Goal: Transaction & Acquisition: Purchase product/service

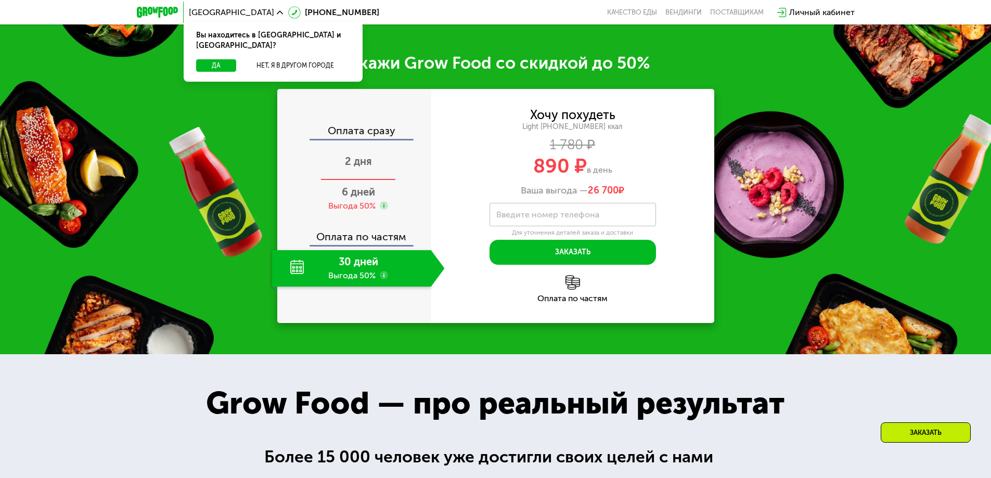
scroll to position [832, 0]
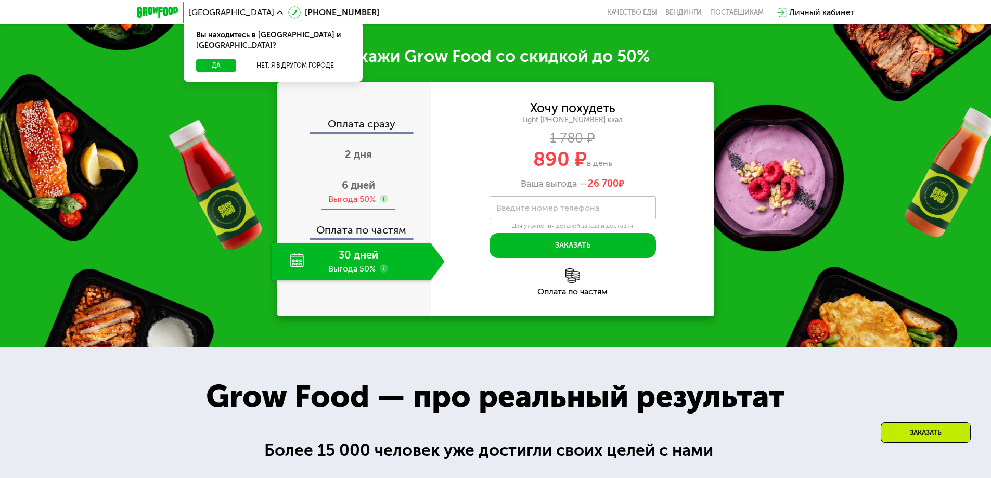
click at [369, 188] on span "6 дней" at bounding box center [358, 185] width 33 height 12
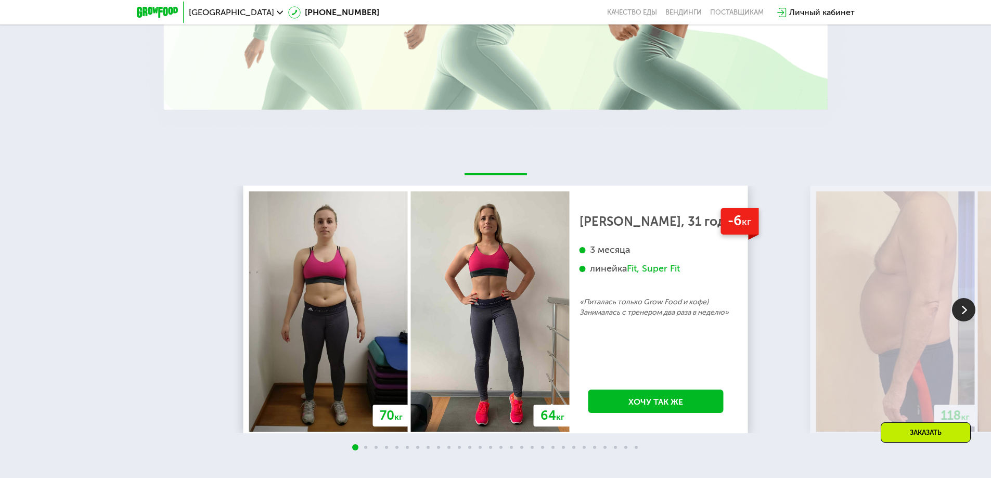
scroll to position [1613, 0]
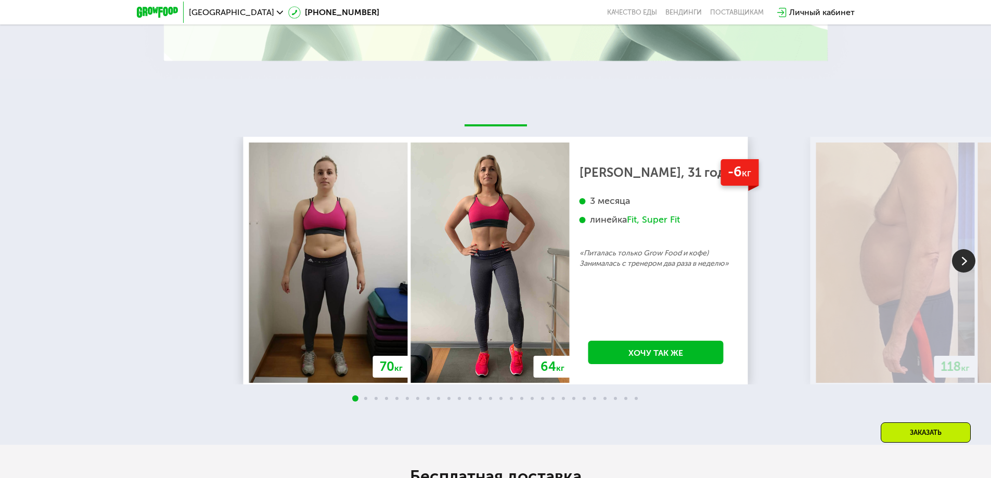
click at [959, 264] on img at bounding box center [963, 260] width 23 height 23
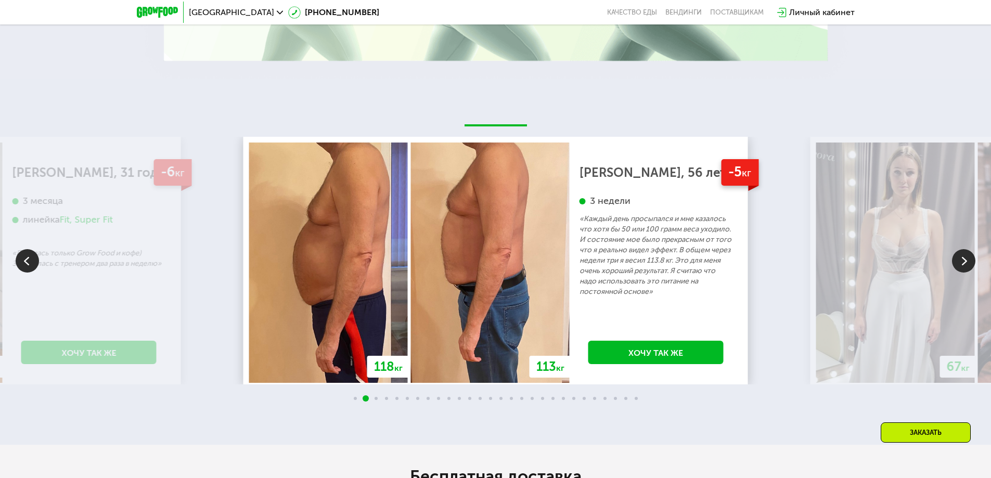
click at [959, 263] on img at bounding box center [963, 260] width 23 height 23
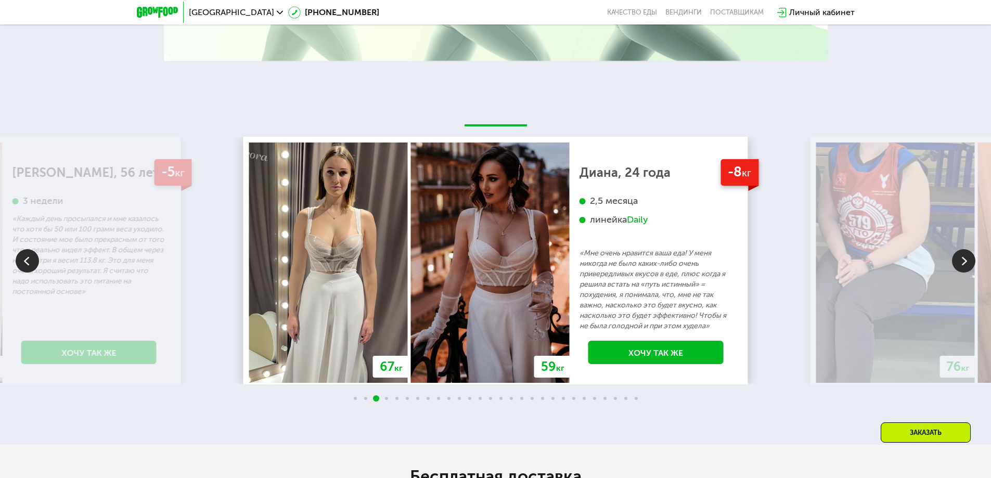
click at [959, 263] on img at bounding box center [963, 260] width 23 height 23
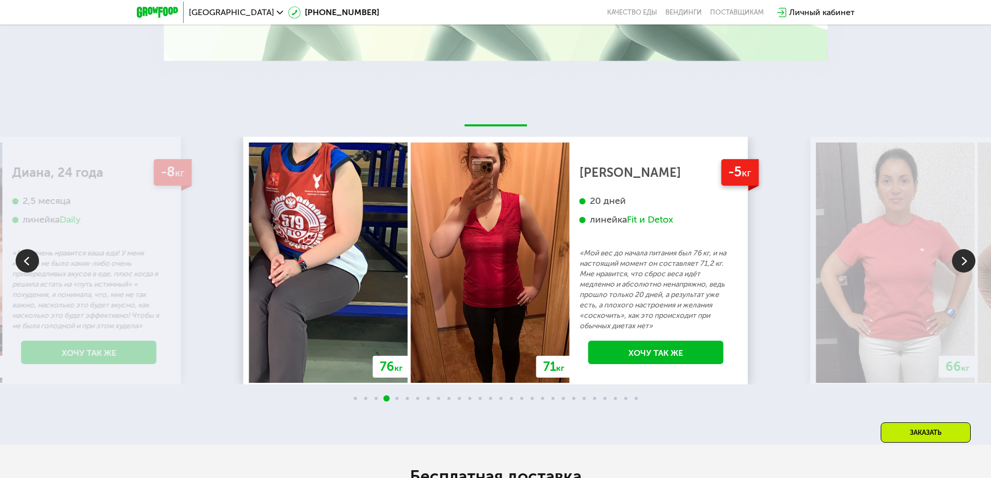
click at [959, 263] on img at bounding box center [963, 260] width 23 height 23
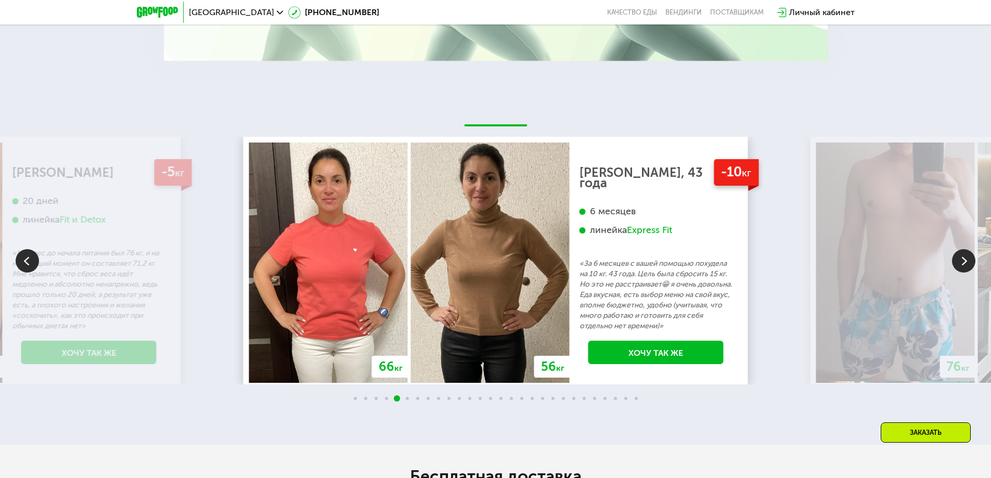
click at [959, 263] on img at bounding box center [963, 260] width 23 height 23
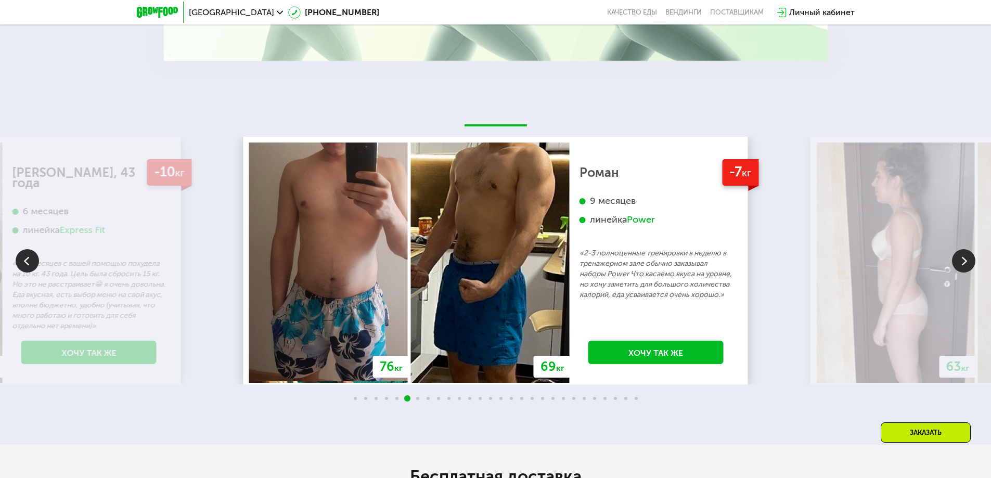
click at [959, 263] on img at bounding box center [963, 260] width 23 height 23
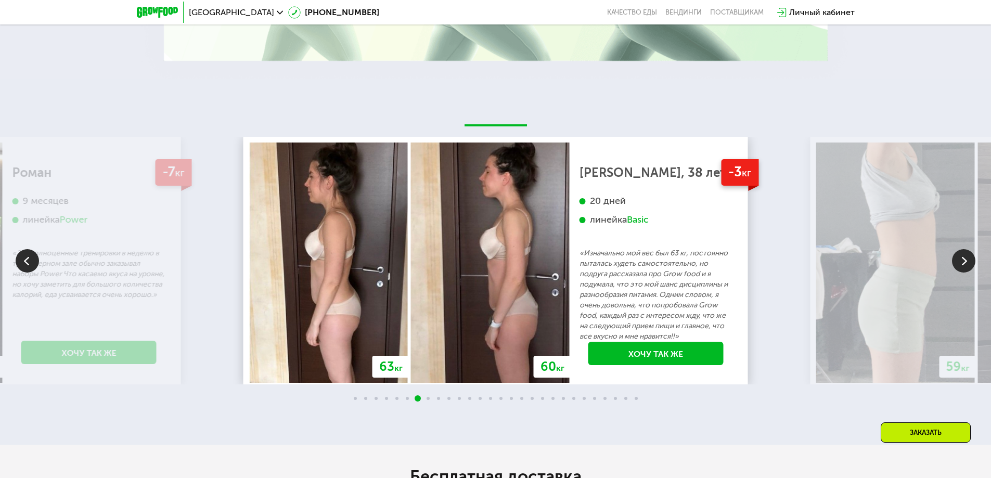
click at [959, 263] on img at bounding box center [963, 260] width 23 height 23
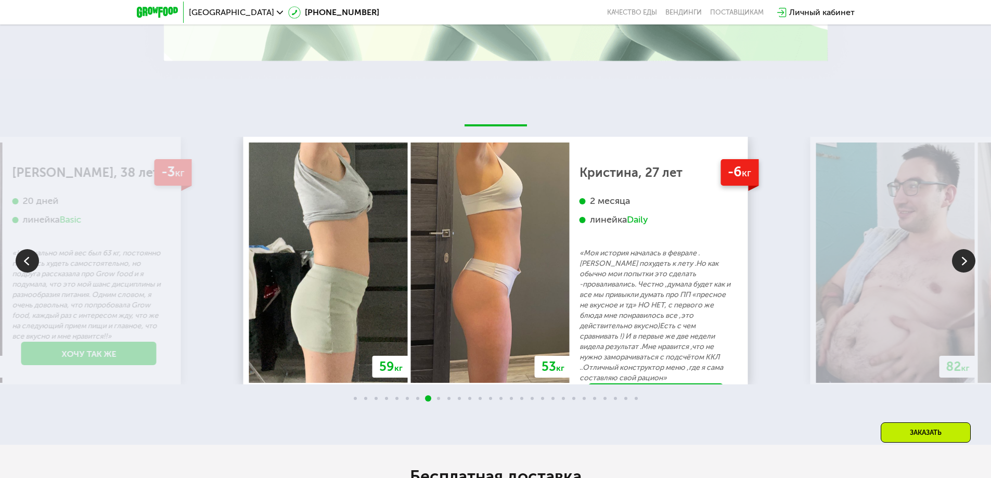
click at [959, 263] on img at bounding box center [963, 260] width 23 height 23
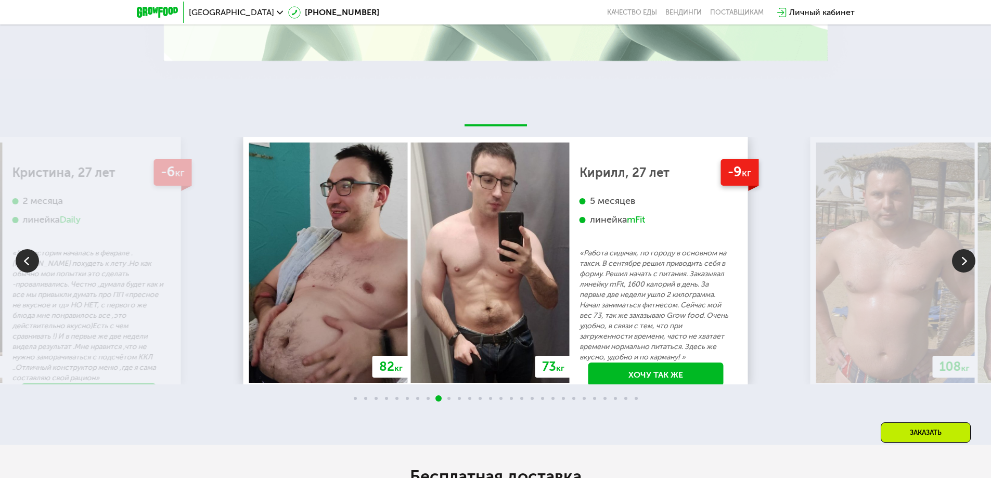
click at [959, 263] on img at bounding box center [963, 260] width 23 height 23
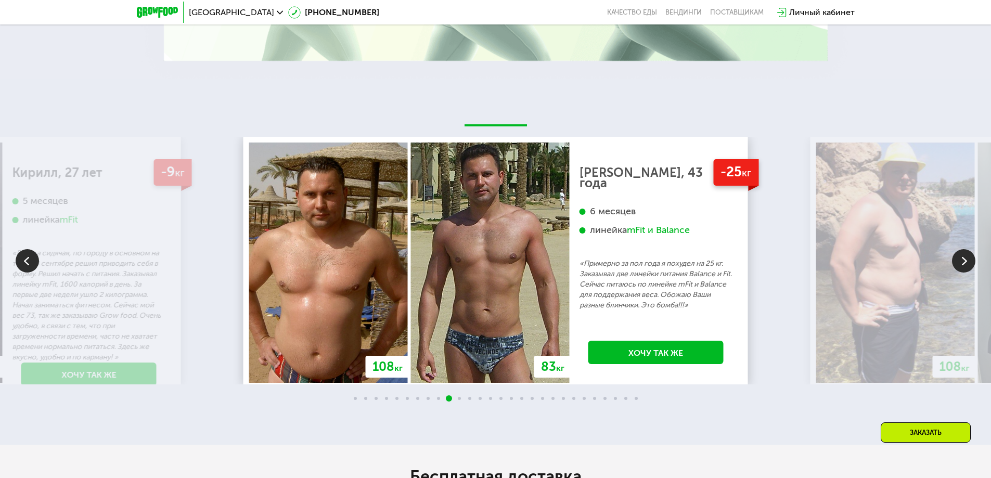
click at [959, 263] on img at bounding box center [963, 260] width 23 height 23
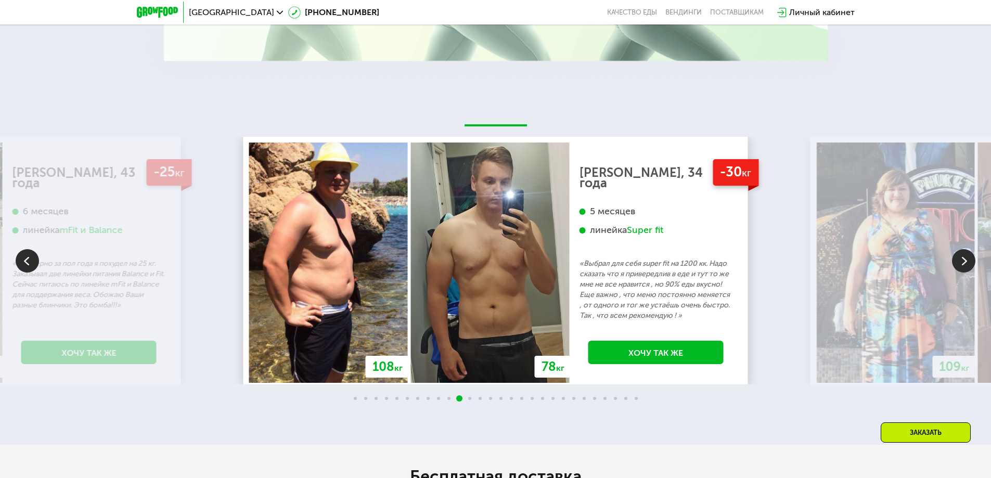
click at [959, 263] on img at bounding box center [963, 260] width 23 height 23
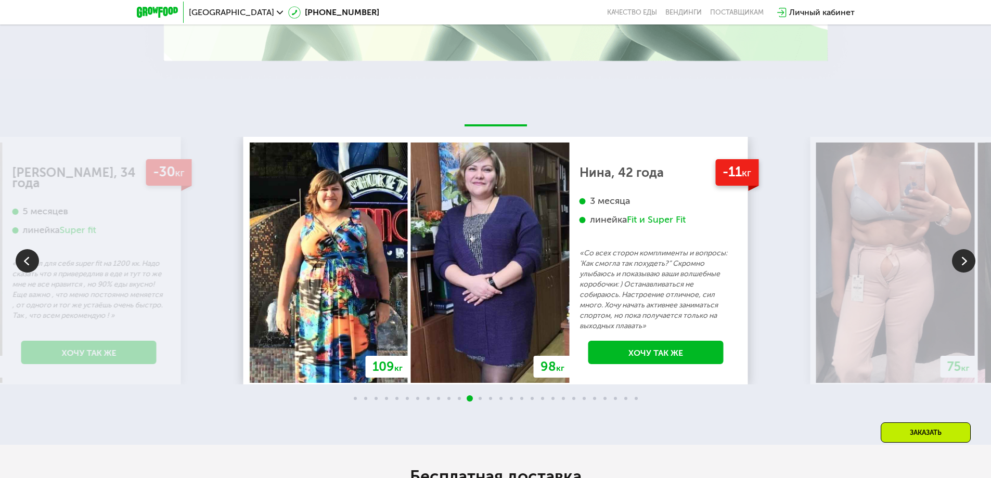
click at [22, 258] on img at bounding box center [27, 260] width 23 height 23
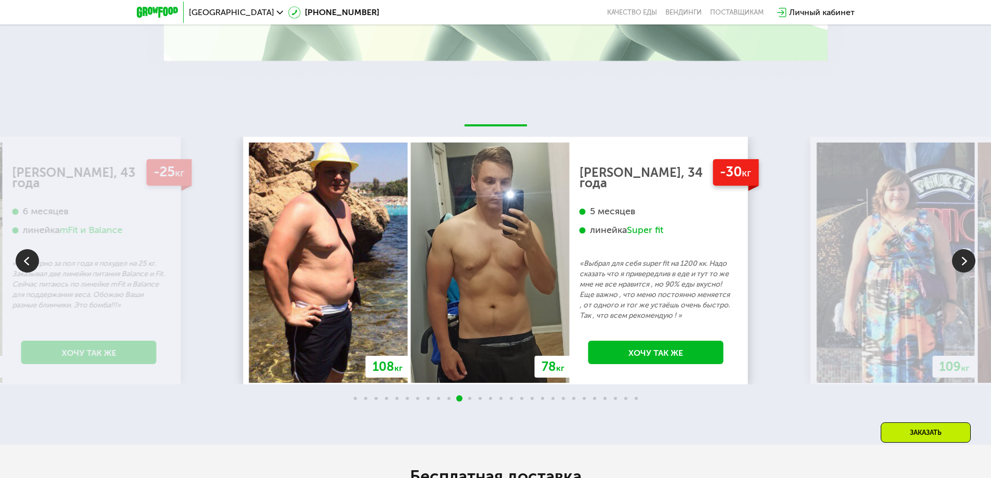
click at [947, 262] on img at bounding box center [895, 263] width 159 height 240
click at [954, 262] on img at bounding box center [963, 260] width 23 height 23
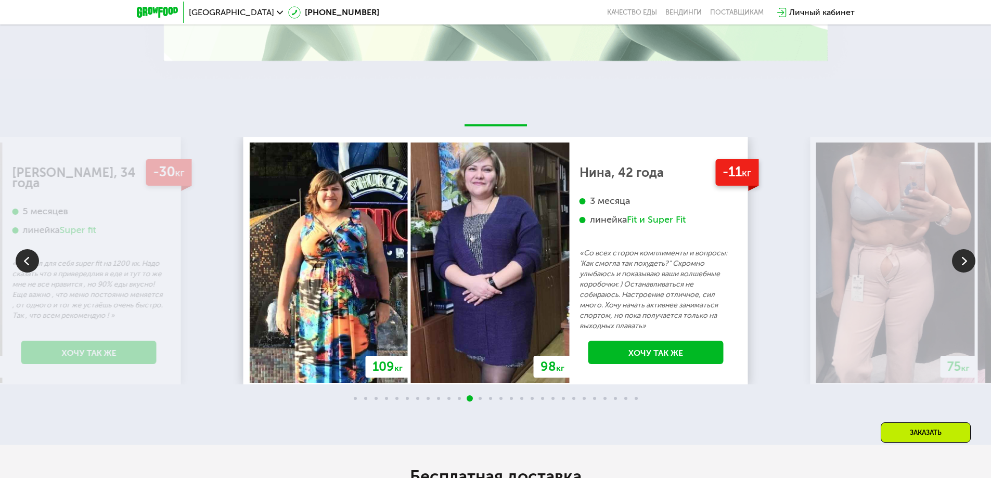
click at [954, 262] on img at bounding box center [963, 260] width 23 height 23
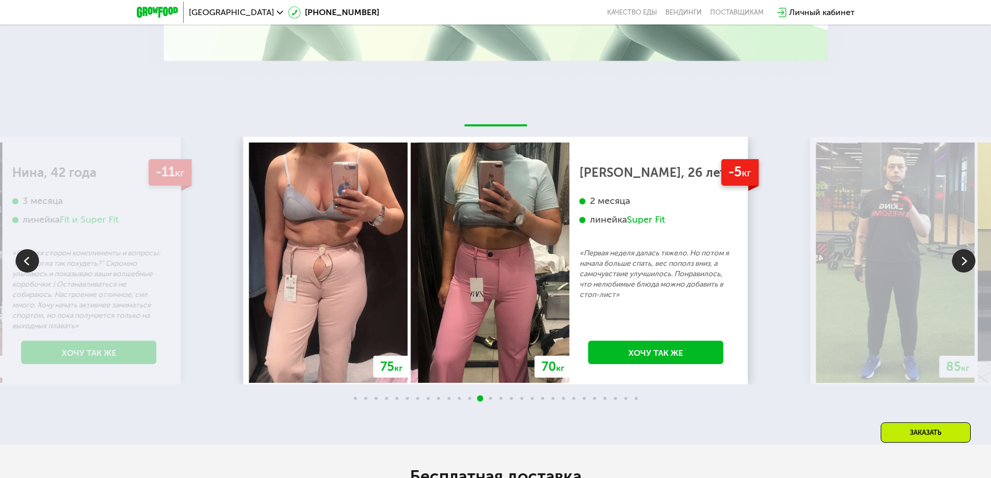
click at [954, 262] on img at bounding box center [963, 260] width 23 height 23
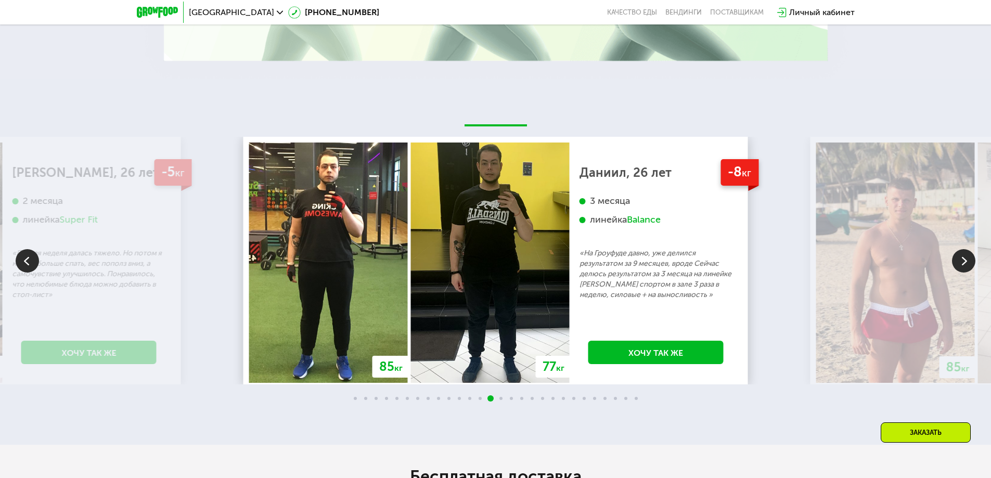
click at [954, 262] on img at bounding box center [963, 260] width 23 height 23
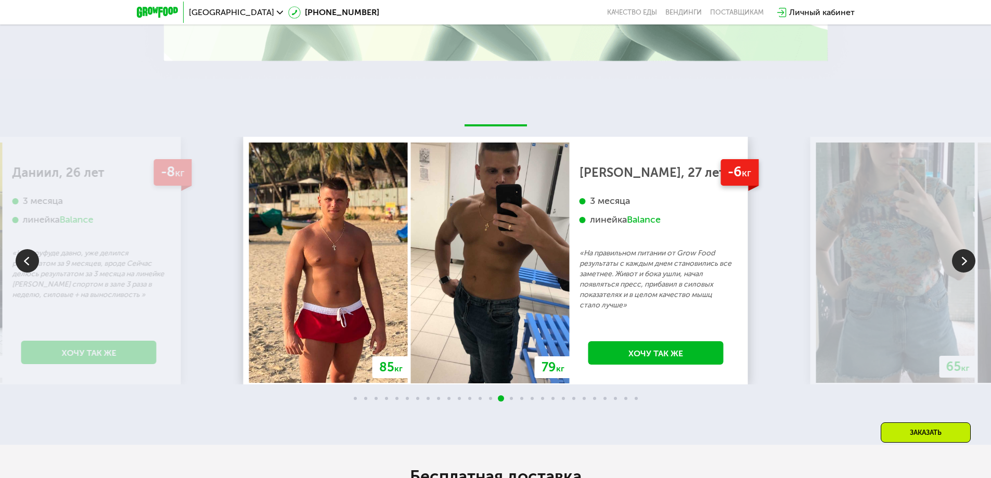
click at [954, 262] on img at bounding box center [963, 260] width 23 height 23
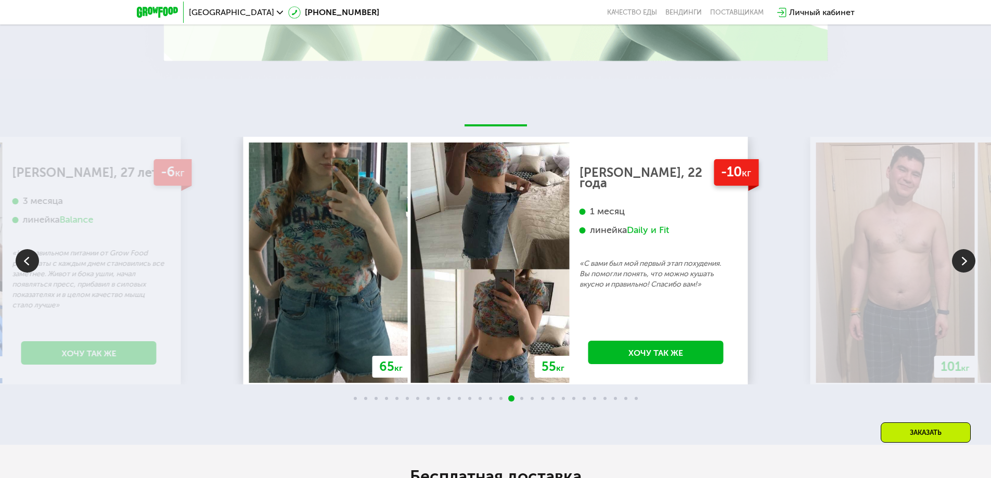
click at [954, 262] on img at bounding box center [963, 260] width 23 height 23
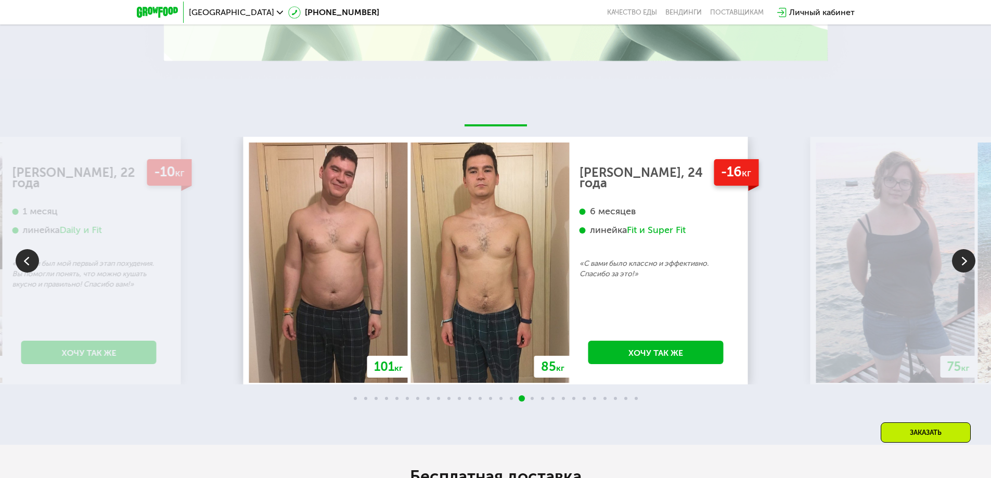
click at [954, 262] on img at bounding box center [963, 260] width 23 height 23
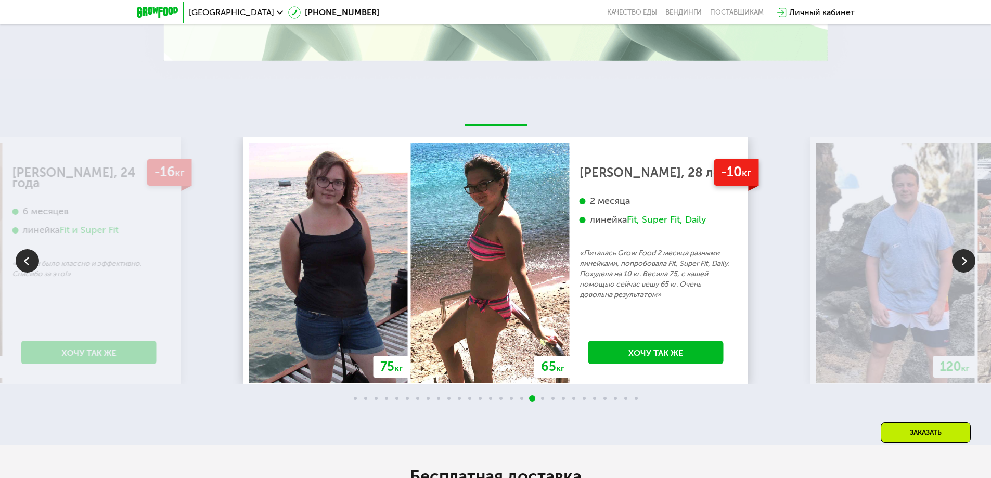
click at [954, 262] on img at bounding box center [963, 260] width 23 height 23
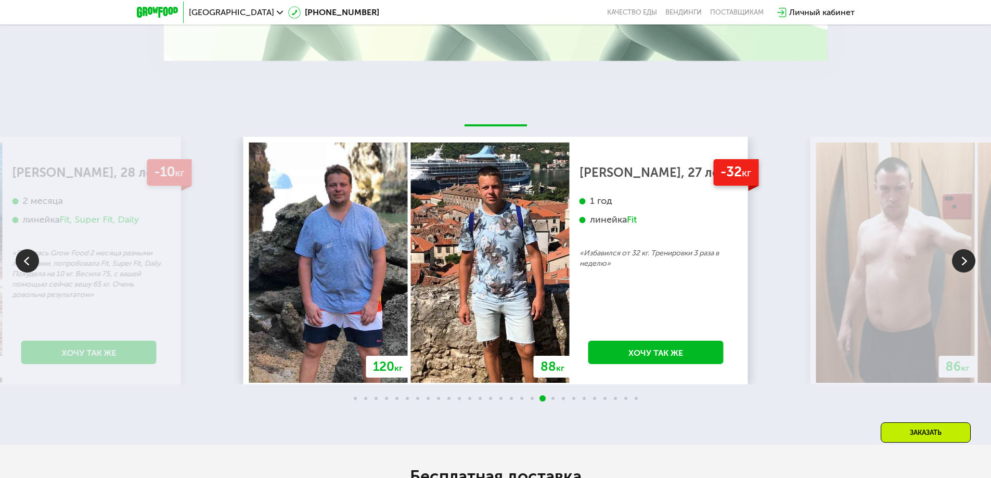
click at [954, 262] on img at bounding box center [963, 260] width 23 height 23
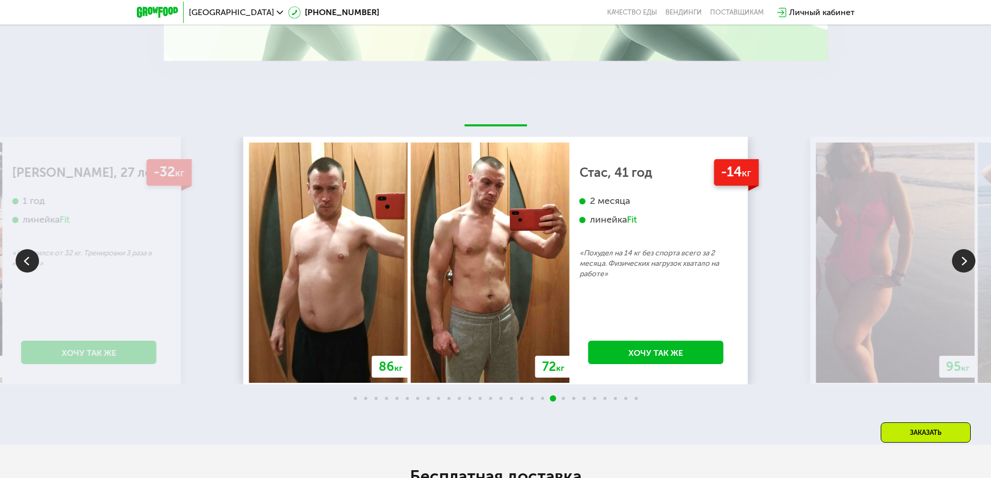
click at [954, 262] on img at bounding box center [963, 260] width 23 height 23
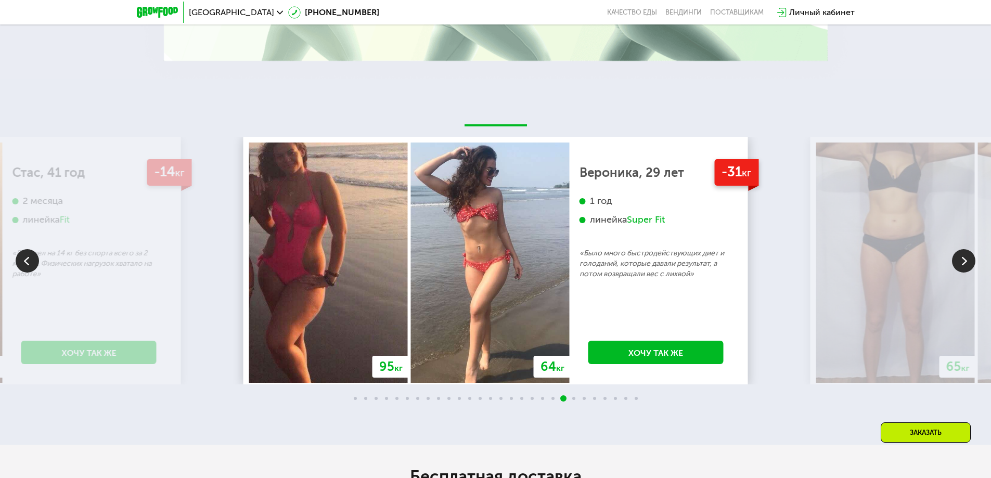
click at [954, 262] on img at bounding box center [963, 260] width 23 height 23
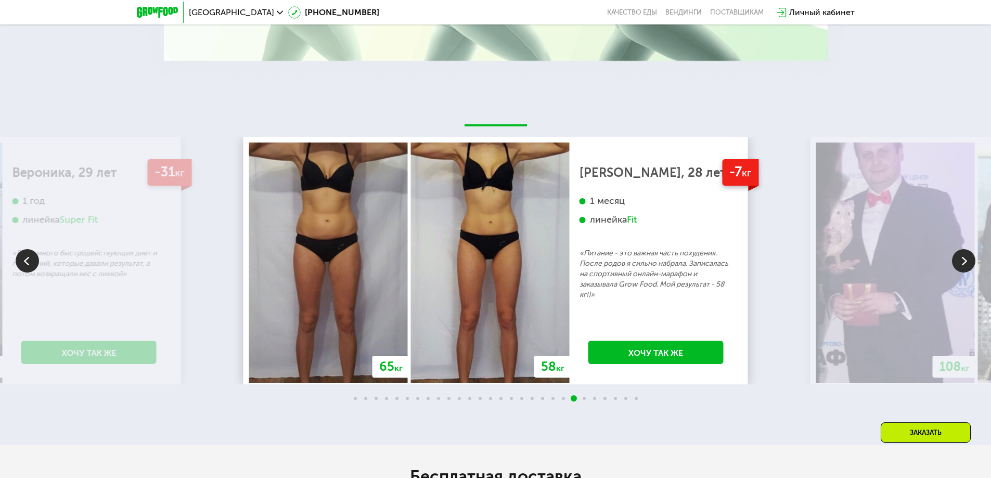
click at [954, 262] on img at bounding box center [963, 260] width 23 height 23
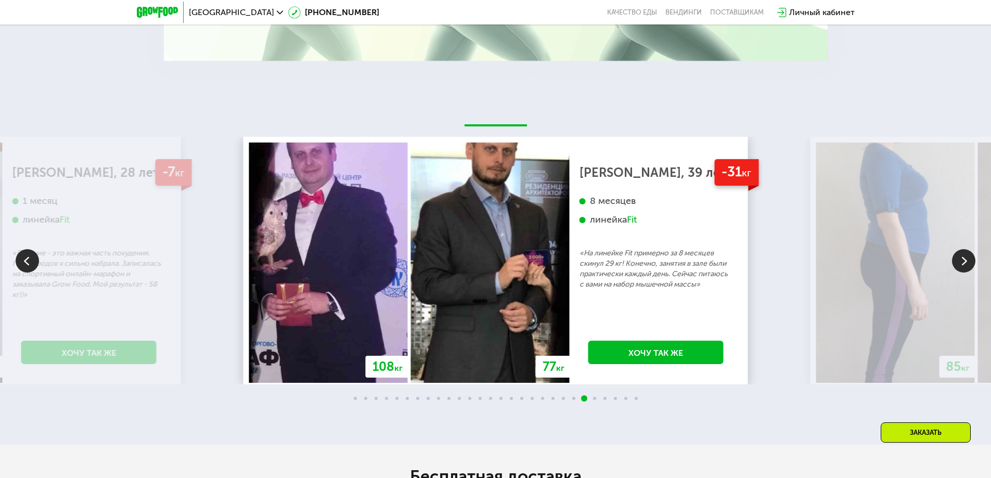
click at [954, 262] on img at bounding box center [963, 260] width 23 height 23
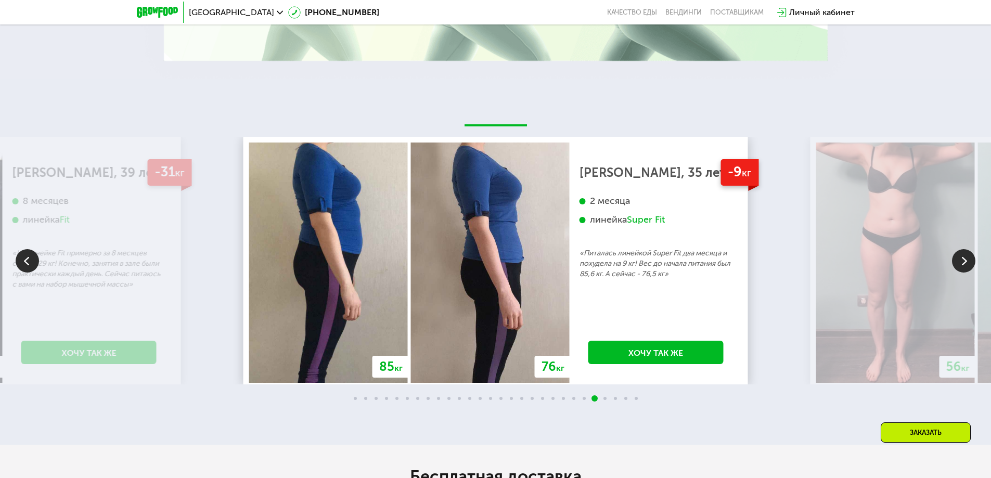
click at [887, 114] on div "70 кг 64 кг -6 кг Екатерина, 31 год 3 месяца линейка Fit, Super Fit «Питалась т…" at bounding box center [495, 262] width 991 height 366
click at [971, 266] on img at bounding box center [963, 260] width 23 height 23
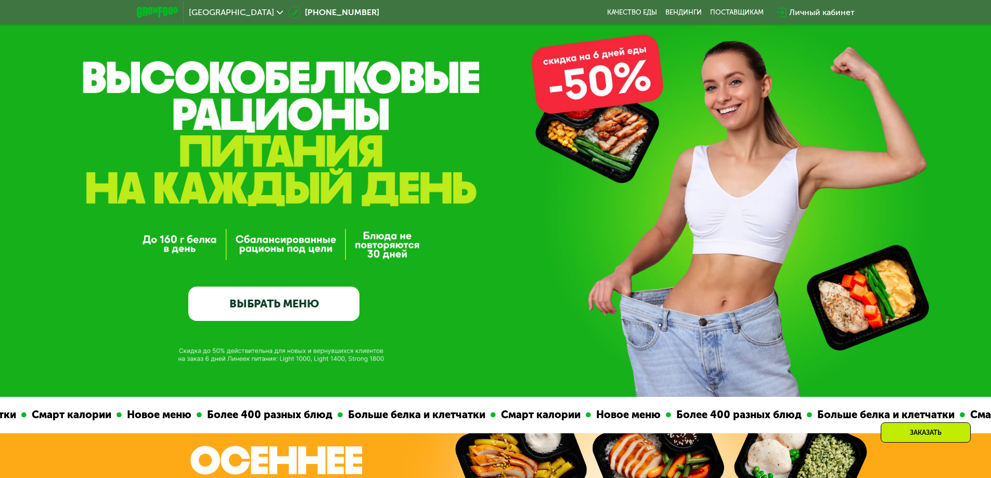
scroll to position [0, 0]
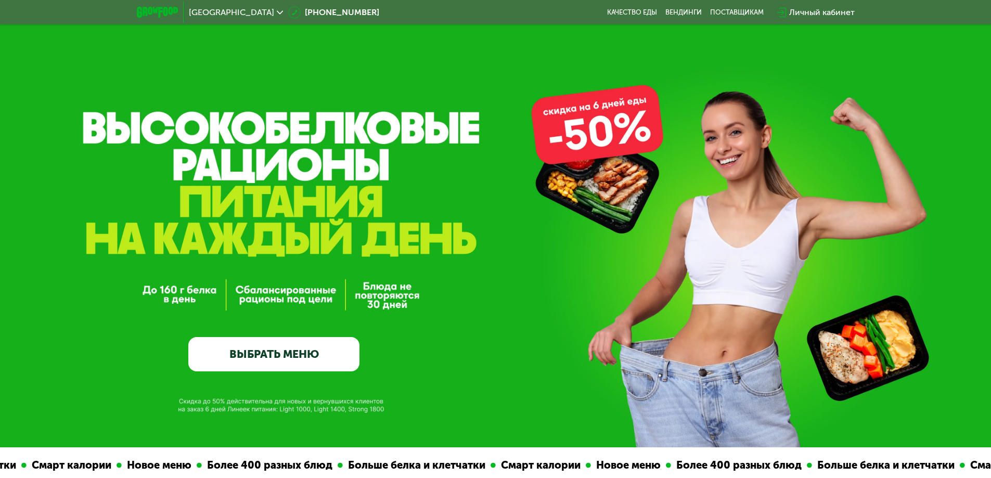
click at [304, 356] on link "ВЫБРАТЬ МЕНЮ" at bounding box center [273, 354] width 171 height 34
click at [294, 356] on link "ВЫБРАТЬ МЕНЮ" at bounding box center [273, 354] width 171 height 34
click at [297, 355] on link "ВЫБРАТЬ МЕНЮ" at bounding box center [273, 354] width 171 height 34
click at [300, 354] on link "ВЫБРАТЬ МЕНЮ" at bounding box center [273, 354] width 171 height 34
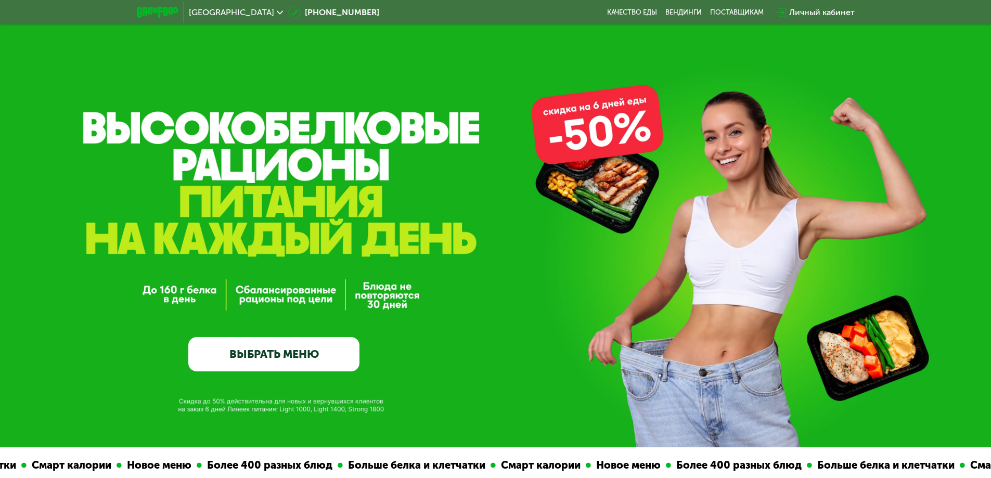
click at [300, 354] on link "ВЫБРАТЬ МЕНЮ" at bounding box center [273, 354] width 171 height 34
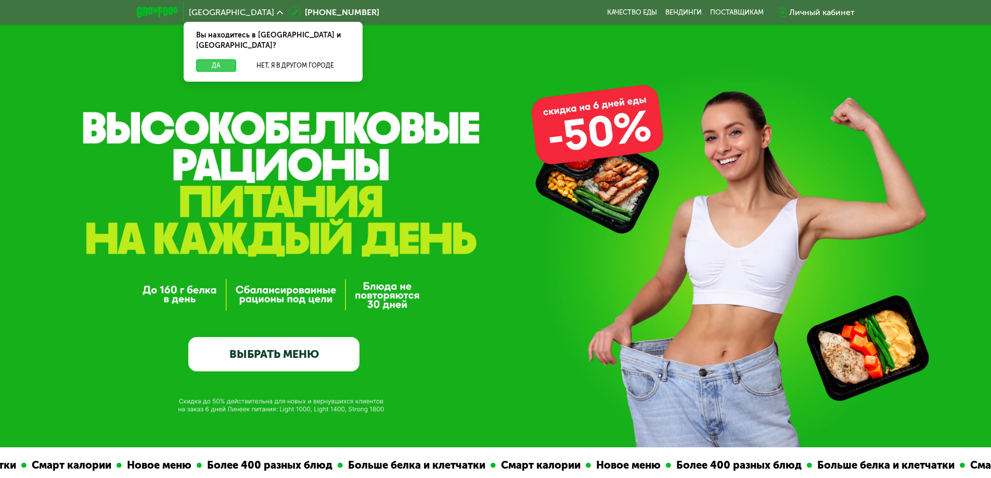
click at [213, 61] on button "Да" at bounding box center [216, 65] width 40 height 12
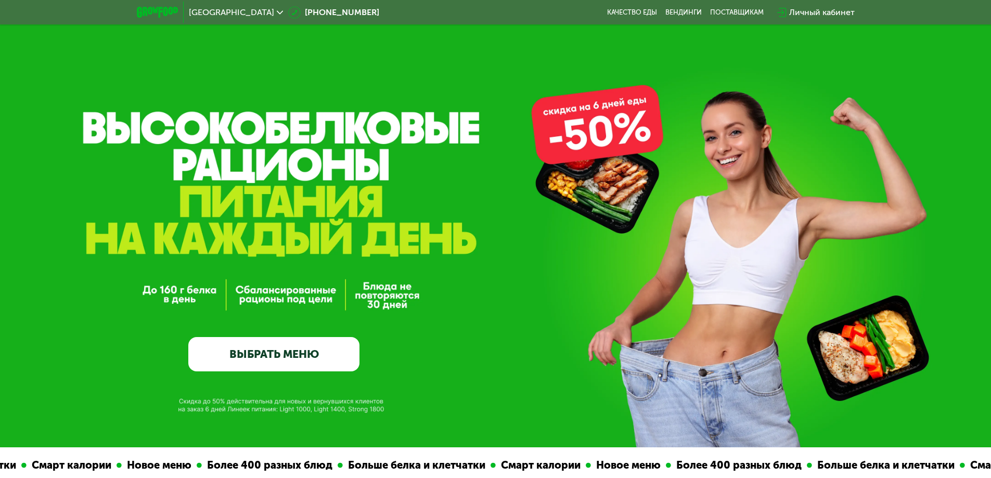
click at [257, 357] on link "ВЫБРАТЬ МЕНЮ" at bounding box center [273, 354] width 171 height 34
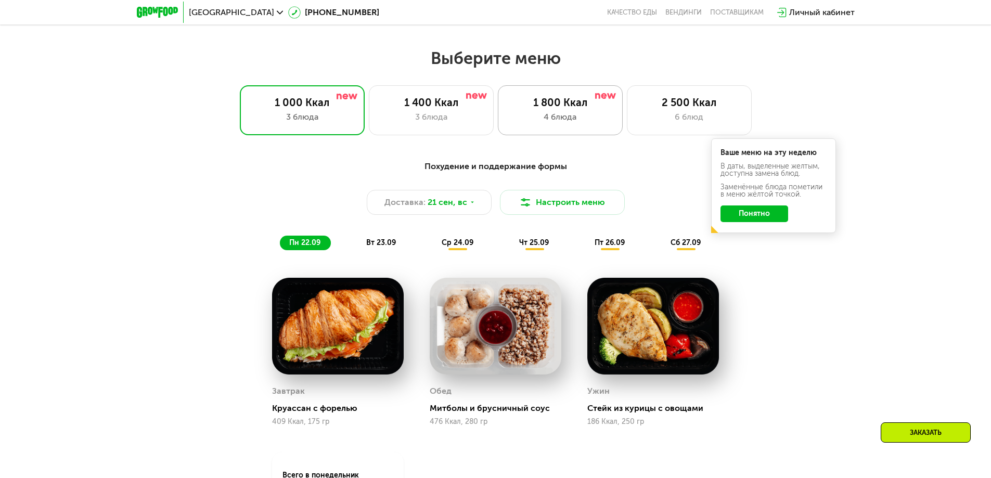
scroll to position [863, 0]
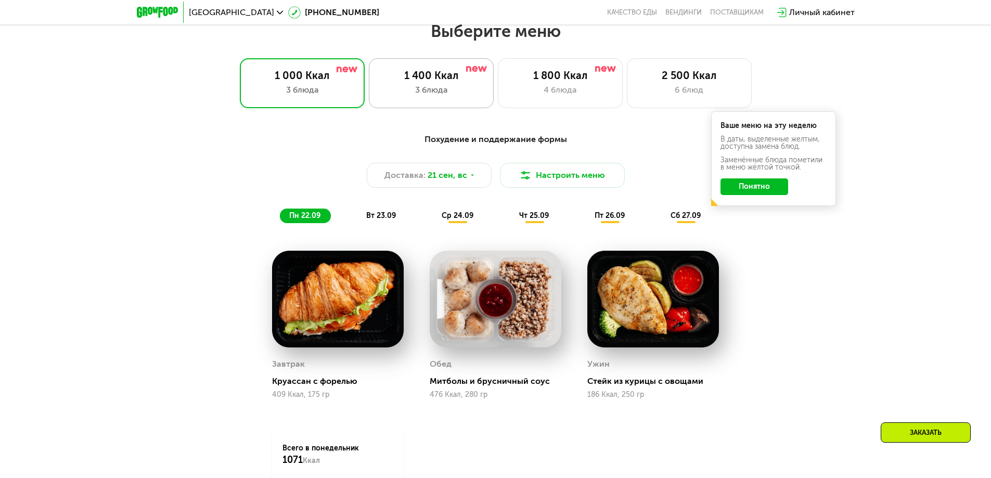
click at [441, 101] on div "1 400 Ккал 3 блюда" at bounding box center [431, 83] width 125 height 50
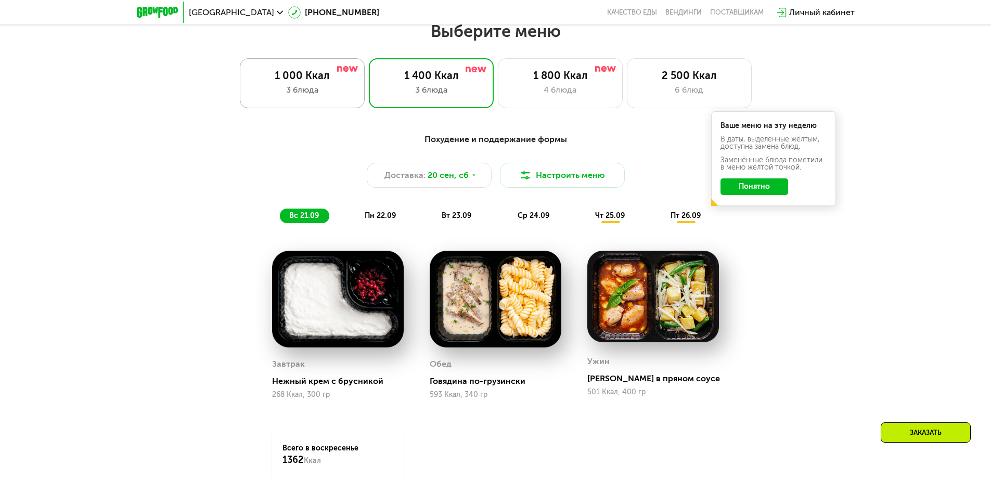
click at [293, 92] on div "3 блюда" at bounding box center [302, 90] width 103 height 12
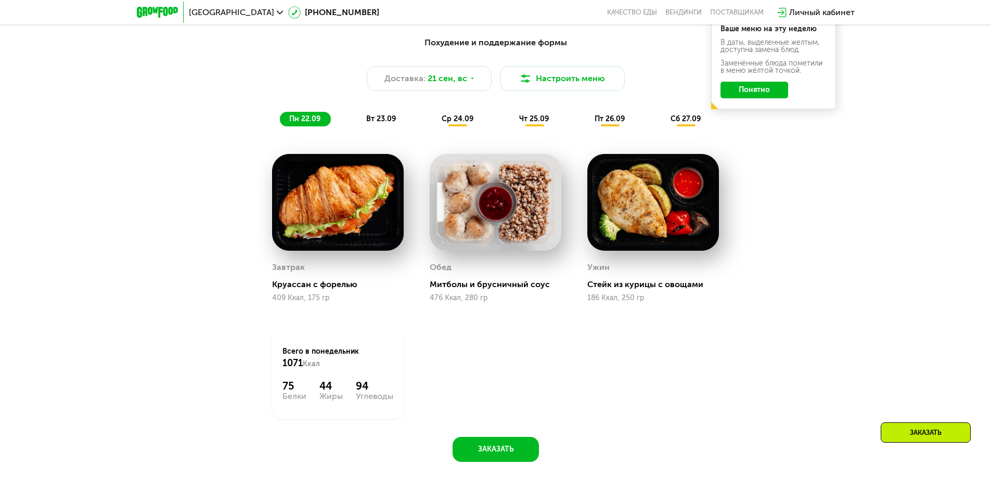
scroll to position [967, 0]
